Goal: Task Accomplishment & Management: Use online tool/utility

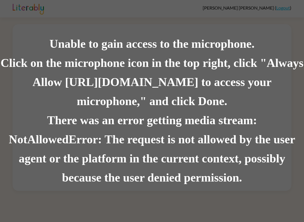
click at [2, 10] on div "Unable to gain access to the microphone. Click on the microphone icon in the to…" at bounding box center [152, 111] width 304 height 222
click at [30, 86] on div "Click on the microphone icon in the top right, click "Always Allow https://lite…" at bounding box center [152, 82] width 304 height 57
click at [39, 100] on div "Click on the microphone icon in the top right, click "Always Allow https://lite…" at bounding box center [152, 82] width 304 height 57
click at [133, 105] on div "Click on the microphone icon in the top right, click "Always Allow https://lite…" at bounding box center [152, 82] width 304 height 57
click at [285, 182] on div "There was an error getting media stream: NotAllowedError: The request is not al…" at bounding box center [152, 149] width 304 height 77
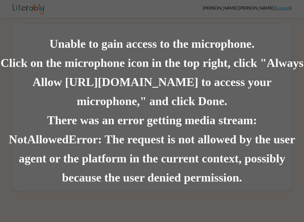
click at [291, 164] on div "There was an error getting media stream: NotAllowedError: The request is not al…" at bounding box center [152, 149] width 304 height 77
click at [287, 177] on div "There was an error getting media stream: NotAllowedError: The request is not al…" at bounding box center [152, 149] width 304 height 77
click at [181, 99] on div "Click on the microphone icon in the top right, click "Always Allow https://lite…" at bounding box center [152, 82] width 304 height 57
click at [158, 101] on div "Click on the microphone icon in the top right, click "Always Allow [URL][DOMAIN…" at bounding box center [152, 82] width 304 height 57
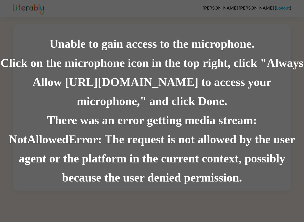
click at [248, 69] on div "Click on the microphone icon in the top right, click "Always Allow [URL][DOMAIN…" at bounding box center [152, 82] width 304 height 57
click at [245, 127] on div "There was an error getting media stream: NotAllowedError: The request is not al…" at bounding box center [152, 149] width 304 height 77
click at [245, 126] on div "There was an error getting media stream: NotAllowedError: The request is not al…" at bounding box center [152, 149] width 304 height 77
click at [242, 129] on div "There was an error getting media stream: NotAllowedError: The request is not al…" at bounding box center [152, 149] width 304 height 77
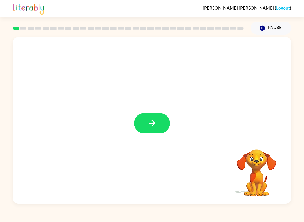
click at [158, 122] on button "button" at bounding box center [152, 123] width 36 height 21
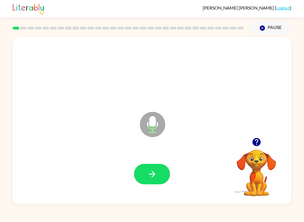
click at [169, 175] on button "button" at bounding box center [152, 174] width 36 height 21
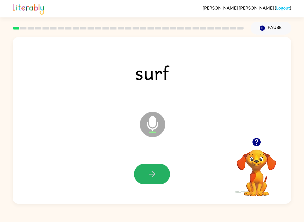
click at [157, 177] on button "button" at bounding box center [152, 174] width 36 height 21
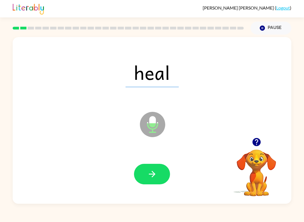
click at [164, 175] on button "button" at bounding box center [152, 174] width 36 height 21
click at [156, 172] on icon "button" at bounding box center [152, 174] width 10 height 10
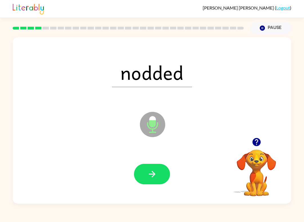
click at [160, 180] on button "button" at bounding box center [152, 174] width 36 height 21
click at [153, 172] on icon "button" at bounding box center [152, 174] width 10 height 10
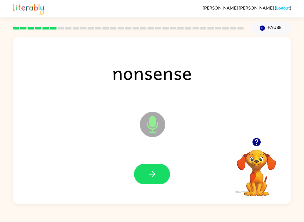
click at [162, 172] on button "button" at bounding box center [152, 174] width 36 height 21
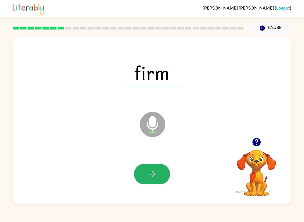
click at [160, 171] on button "button" at bounding box center [152, 174] width 36 height 21
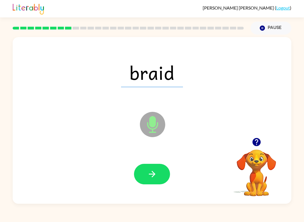
click at [149, 172] on icon "button" at bounding box center [152, 174] width 10 height 10
click at [159, 176] on button "button" at bounding box center [152, 174] width 36 height 21
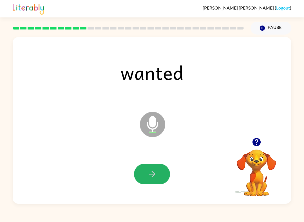
click at [167, 171] on button "button" at bounding box center [152, 174] width 36 height 21
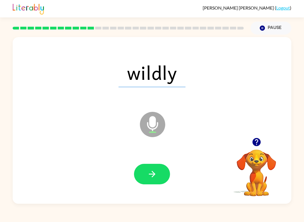
click at [167, 177] on button "button" at bounding box center [152, 174] width 36 height 21
click at [169, 174] on button "button" at bounding box center [152, 174] width 36 height 21
click at [162, 174] on button "button" at bounding box center [152, 174] width 36 height 21
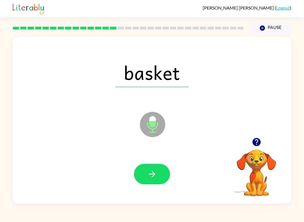
click at [160, 174] on button "button" at bounding box center [152, 174] width 36 height 21
click at [160, 180] on button "button" at bounding box center [152, 174] width 36 height 21
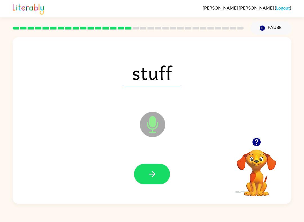
click at [158, 174] on button "button" at bounding box center [152, 174] width 36 height 21
click at [161, 179] on button "button" at bounding box center [152, 174] width 36 height 21
click at [160, 176] on button "button" at bounding box center [152, 174] width 36 height 21
click at [159, 178] on button "button" at bounding box center [152, 174] width 36 height 21
click at [164, 175] on button "button" at bounding box center [152, 174] width 36 height 21
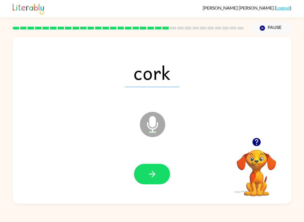
click at [155, 174] on icon "button" at bounding box center [152, 174] width 10 height 10
click at [164, 182] on button "button" at bounding box center [152, 174] width 36 height 21
click at [160, 170] on button "button" at bounding box center [152, 174] width 36 height 21
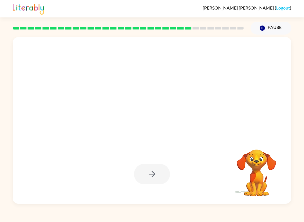
click at [252, 188] on video "Your browser must support playing .mp4 files to use Literably. Please try using…" at bounding box center [256, 169] width 56 height 56
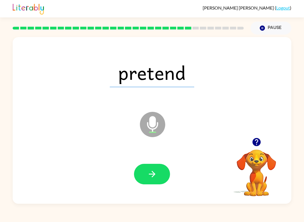
click at [162, 176] on button "button" at bounding box center [152, 174] width 36 height 21
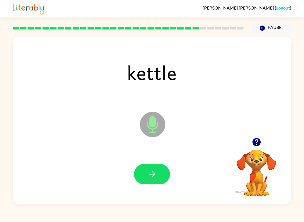
click at [157, 174] on button "button" at bounding box center [152, 174] width 36 height 21
click at [156, 178] on icon "button" at bounding box center [152, 174] width 10 height 10
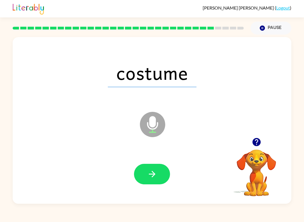
click at [161, 170] on button "button" at bounding box center [152, 174] width 36 height 21
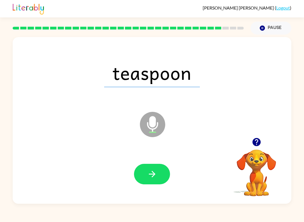
click at [157, 177] on icon "button" at bounding box center [152, 174] width 10 height 10
click at [162, 175] on button "button" at bounding box center [152, 174] width 36 height 21
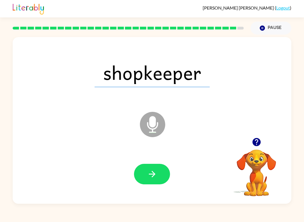
click at [156, 184] on button "button" at bounding box center [152, 174] width 36 height 21
click at [164, 172] on div at bounding box center [152, 174] width 36 height 21
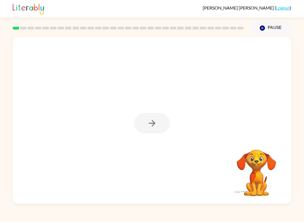
click at [164, 126] on div at bounding box center [152, 123] width 36 height 21
click at [158, 119] on div at bounding box center [152, 123] width 36 height 21
click at [156, 125] on div at bounding box center [152, 123] width 36 height 21
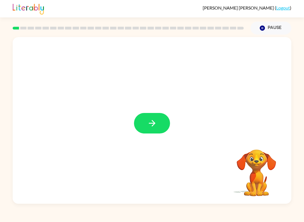
click at [162, 127] on button "button" at bounding box center [152, 123] width 36 height 21
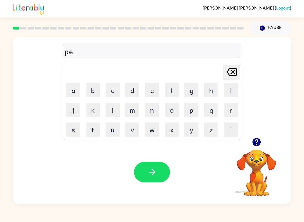
click at [191, 95] on button "g" at bounding box center [191, 90] width 14 height 14
click at [95, 90] on button "b" at bounding box center [93, 90] width 14 height 14
click at [150, 95] on button "e" at bounding box center [152, 90] width 14 height 14
click at [131, 85] on button "d" at bounding box center [132, 90] width 14 height 14
click at [193, 93] on button "g" at bounding box center [191, 90] width 14 height 14
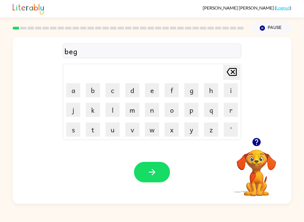
click at [161, 170] on button "button" at bounding box center [152, 172] width 36 height 21
click at [106, 110] on button "l" at bounding box center [112, 110] width 14 height 14
click at [171, 109] on button "o" at bounding box center [172, 110] width 14 height 14
click at [133, 91] on button "d" at bounding box center [132, 90] width 14 height 14
click at [150, 86] on button "e" at bounding box center [152, 90] width 14 height 14
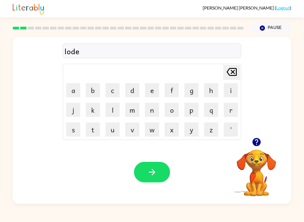
click at [232, 71] on icon at bounding box center [231, 72] width 10 height 8
click at [227, 72] on icon "Delete Delete last character input" at bounding box center [232, 72] width 14 height 14
click at [226, 72] on icon "Delete Delete last character input" at bounding box center [232, 72] width 14 height 14
click at [232, 74] on icon "Delete Delete last character input" at bounding box center [232, 72] width 14 height 14
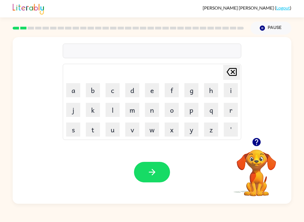
click at [114, 112] on button "l" at bounding box center [112, 110] width 14 height 14
click at [171, 112] on button "o" at bounding box center [172, 110] width 14 height 14
click at [152, 126] on button "w" at bounding box center [152, 130] width 14 height 14
click at [154, 91] on button "e" at bounding box center [152, 90] width 14 height 14
click at [228, 68] on icon "Delete Delete last character input" at bounding box center [232, 72] width 14 height 14
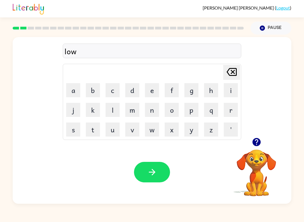
click at [133, 89] on button "d" at bounding box center [132, 90] width 14 height 14
click at [150, 169] on icon "button" at bounding box center [152, 172] width 10 height 10
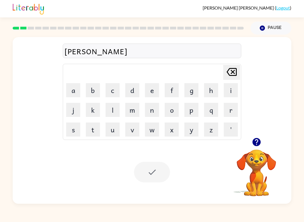
click at [152, 168] on div at bounding box center [152, 172] width 36 height 21
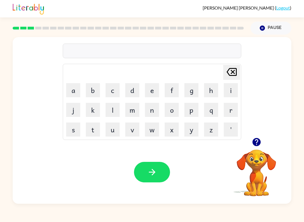
click at [135, 110] on button "m" at bounding box center [132, 110] width 14 height 14
click at [71, 88] on button "a" at bounding box center [73, 90] width 14 height 14
click at [70, 132] on button "s" at bounding box center [73, 130] width 14 height 14
click at [210, 89] on button "h" at bounding box center [211, 90] width 14 height 14
click at [142, 168] on button "button" at bounding box center [152, 172] width 36 height 21
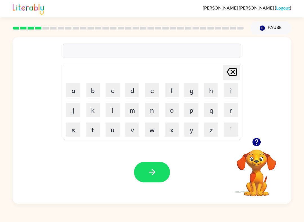
click at [70, 127] on button "s" at bounding box center [73, 130] width 14 height 14
click at [189, 107] on button "p" at bounding box center [191, 110] width 14 height 14
click at [172, 113] on button "o" at bounding box center [172, 110] width 14 height 14
click at [93, 131] on button "t" at bounding box center [93, 130] width 14 height 14
click at [151, 164] on button "button" at bounding box center [152, 172] width 36 height 21
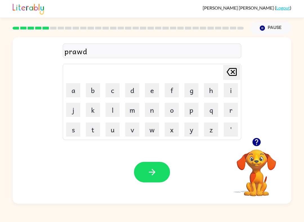
click at [161, 171] on button "button" at bounding box center [152, 172] width 36 height 21
click at [159, 174] on button "button" at bounding box center [152, 172] width 36 height 21
click at [151, 182] on button "button" at bounding box center [152, 172] width 36 height 21
click at [235, 91] on button "i" at bounding box center [231, 90] width 14 height 14
click at [151, 111] on button "n" at bounding box center [152, 110] width 14 height 14
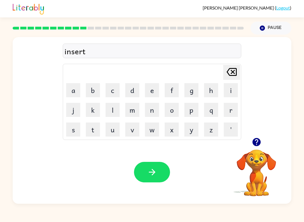
click at [155, 163] on button "button" at bounding box center [152, 172] width 36 height 21
click at [162, 179] on button "button" at bounding box center [152, 172] width 36 height 21
click at [254, 141] on icon "button" at bounding box center [256, 142] width 8 height 8
click at [256, 145] on icon "button" at bounding box center [256, 142] width 10 height 10
click at [145, 171] on button "button" at bounding box center [152, 172] width 36 height 21
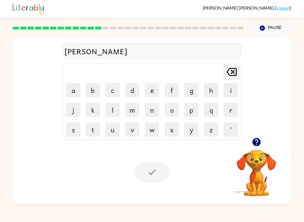
click at [153, 173] on div at bounding box center [152, 172] width 36 height 21
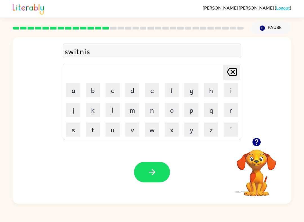
click at [155, 166] on button "button" at bounding box center [152, 172] width 36 height 21
click at [154, 166] on div at bounding box center [152, 172] width 36 height 21
click at [163, 171] on button "button" at bounding box center [152, 172] width 36 height 21
click at [257, 138] on icon "button" at bounding box center [256, 142] width 10 height 10
click at [257, 140] on icon "button" at bounding box center [256, 142] width 8 height 8
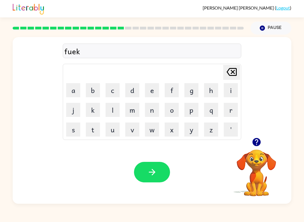
click at [157, 173] on button "button" at bounding box center [152, 172] width 36 height 21
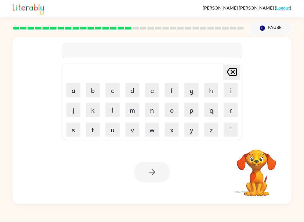
click at [69, 50] on div at bounding box center [152, 51] width 178 height 15
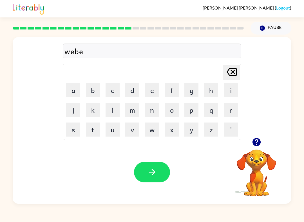
click at [159, 174] on button "button" at bounding box center [152, 172] width 36 height 21
click at [155, 155] on div "Your browser must support playing .mp4 files to use Literably. Please try using…" at bounding box center [152, 172] width 278 height 63
click at [159, 166] on button "button" at bounding box center [152, 172] width 36 height 21
click at [156, 169] on icon "button" at bounding box center [152, 172] width 10 height 10
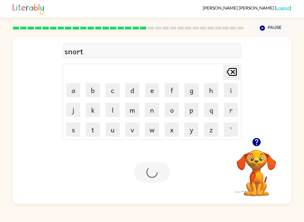
click at [156, 169] on div at bounding box center [152, 172] width 36 height 21
click at [159, 176] on button "button" at bounding box center [152, 172] width 36 height 21
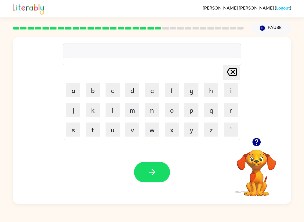
click at [259, 124] on div "Delete Delete last character input a b c d e f g h i j k l m n o p q r s t u v …" at bounding box center [152, 87] width 278 height 101
click at [256, 141] on icon "button" at bounding box center [256, 142] width 8 height 8
click at [148, 173] on icon "button" at bounding box center [152, 172] width 10 height 10
click at [142, 186] on div "Your browser must support playing .mp4 files to use Literably. Please try using…" at bounding box center [152, 172] width 278 height 63
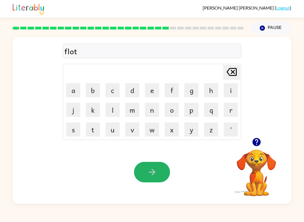
click at [162, 175] on button "button" at bounding box center [152, 172] width 36 height 21
click at [157, 182] on button "button" at bounding box center [152, 172] width 36 height 21
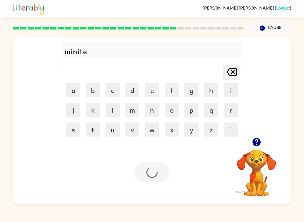
click at [150, 174] on div at bounding box center [152, 172] width 36 height 21
click at [155, 179] on div at bounding box center [152, 172] width 36 height 21
click at [155, 168] on icon "button" at bounding box center [152, 172] width 10 height 10
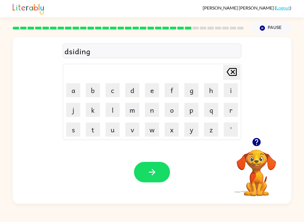
click at [141, 177] on button "button" at bounding box center [152, 172] width 36 height 21
click at [153, 173] on div at bounding box center [152, 172] width 36 height 21
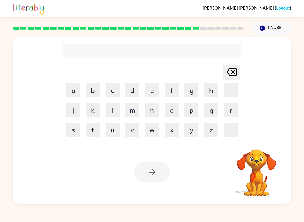
click at [84, 51] on div at bounding box center [152, 51] width 178 height 15
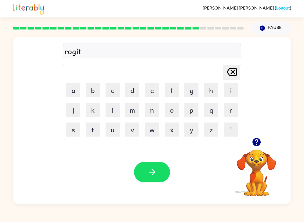
click at [161, 168] on button "button" at bounding box center [152, 172] width 36 height 21
click at [160, 168] on div at bounding box center [152, 172] width 36 height 21
click at [165, 174] on button "button" at bounding box center [152, 172] width 36 height 21
click at [157, 173] on button "button" at bounding box center [152, 172] width 36 height 21
click at [151, 165] on button "button" at bounding box center [152, 172] width 36 height 21
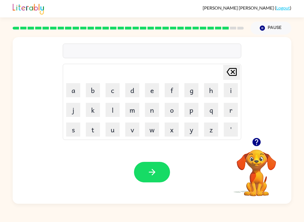
click at [263, 143] on button "button" at bounding box center [256, 142] width 14 height 14
click at [161, 176] on button "button" at bounding box center [152, 172] width 36 height 21
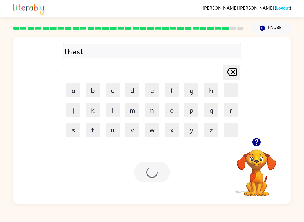
click at [161, 176] on div at bounding box center [152, 172] width 36 height 21
click at [154, 169] on div at bounding box center [152, 172] width 36 height 21
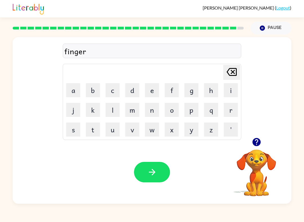
click at [251, 142] on icon "button" at bounding box center [256, 142] width 10 height 10
click at [143, 167] on button "button" at bounding box center [152, 172] width 36 height 21
